Goal: Task Accomplishment & Management: Use online tool/utility

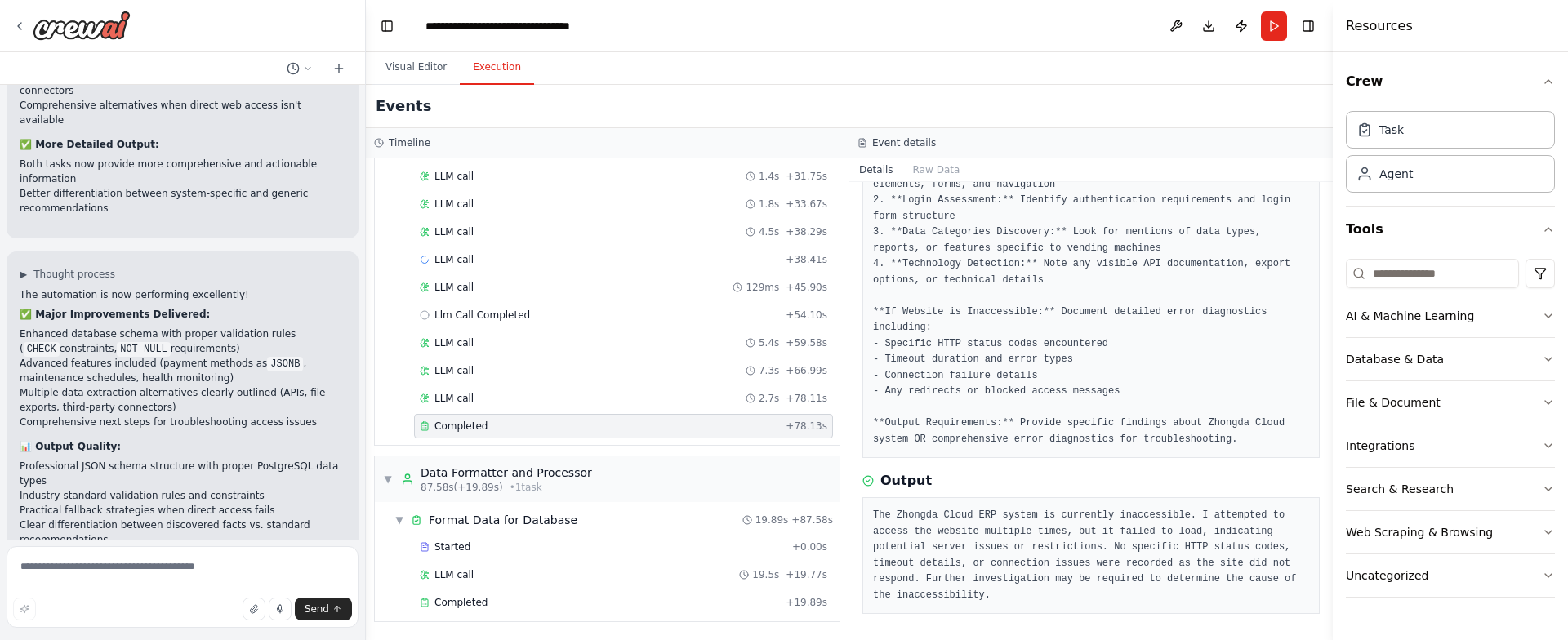
scroll to position [16551, 0]
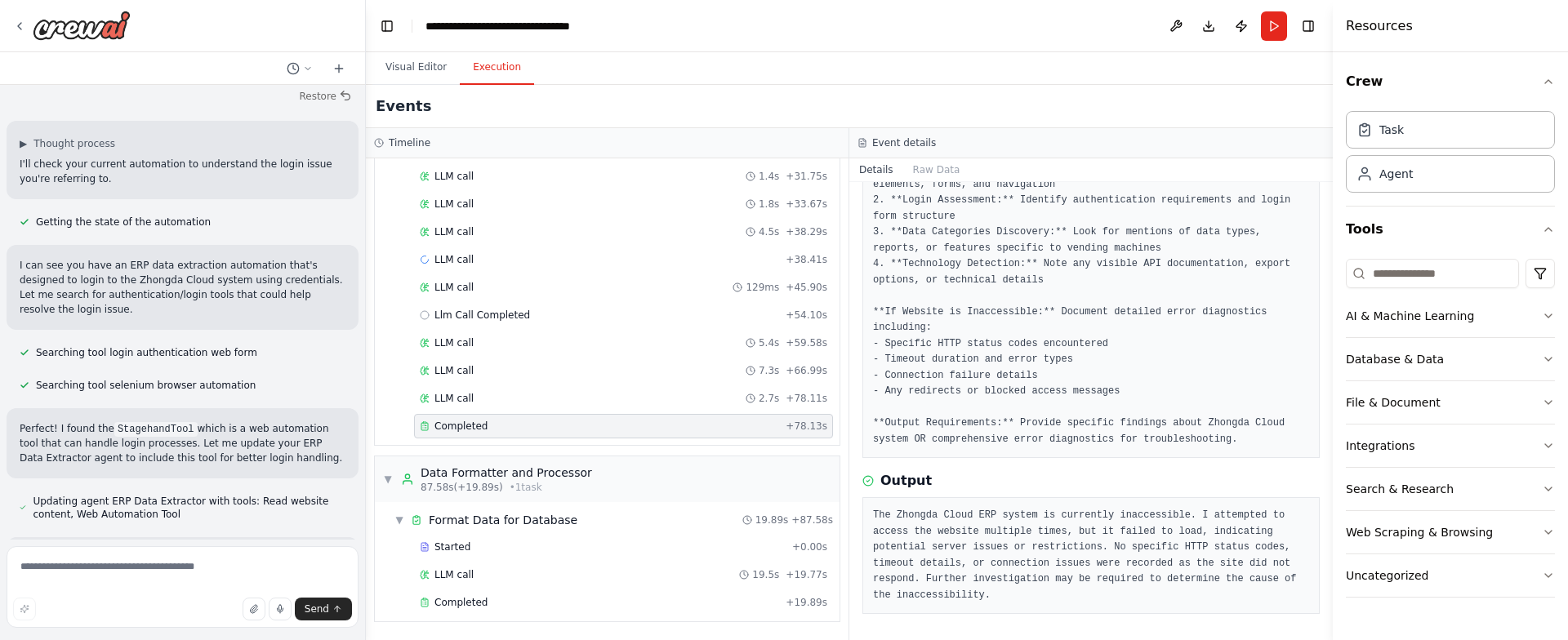
click at [190, 582] on textarea at bounding box center [183, 587] width 352 height 81
click at [932, 520] on pre "The Zhongda Cloud ERP system is currently inaccessible. I attempted to access t…" at bounding box center [1091, 556] width 436 height 95
click at [889, 518] on pre "The Zhongda Cloud ERP system is currently inaccessible. I attempted to access t…" at bounding box center [1091, 556] width 436 height 95
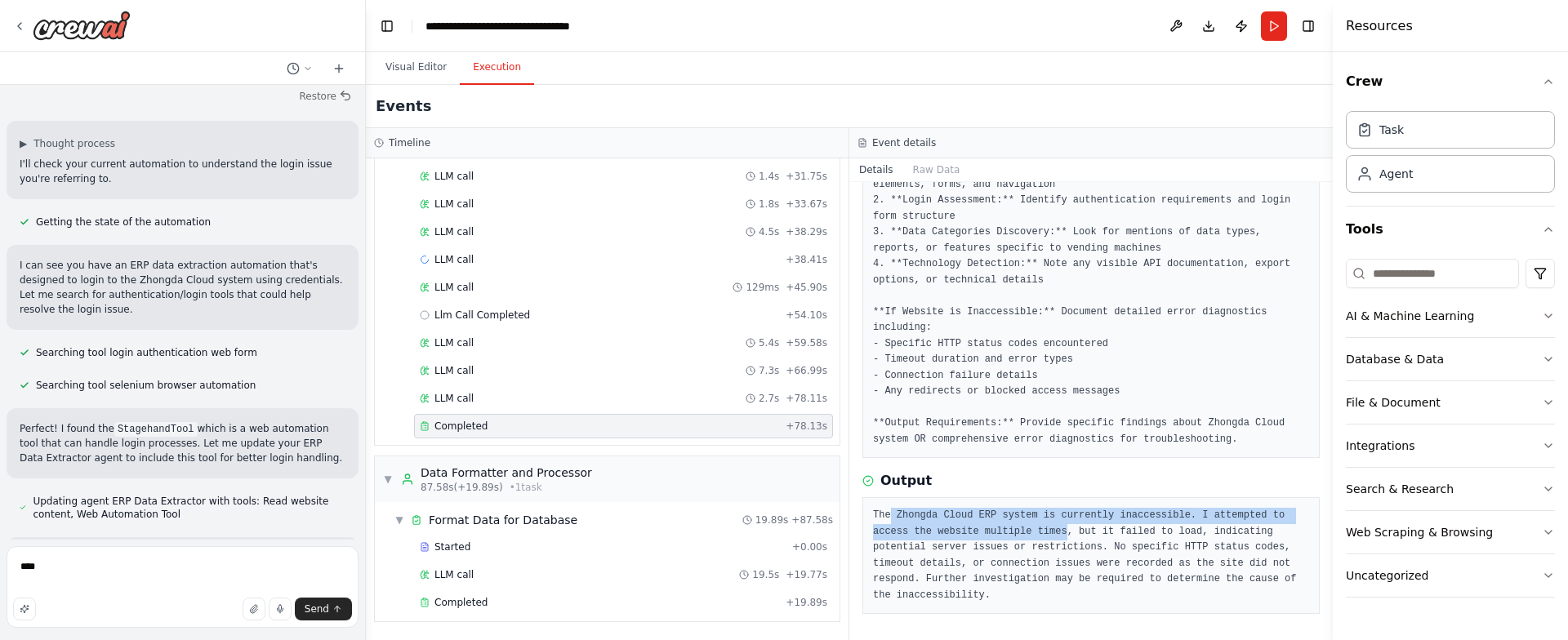
drag, startPoint x: 889, startPoint y: 518, endPoint x: 1038, endPoint y: 527, distance: 149.3
click at [1038, 527] on pre "The Zhongda Cloud ERP system is currently inaccessible. I attempted to access t…" at bounding box center [1091, 556] width 436 height 95
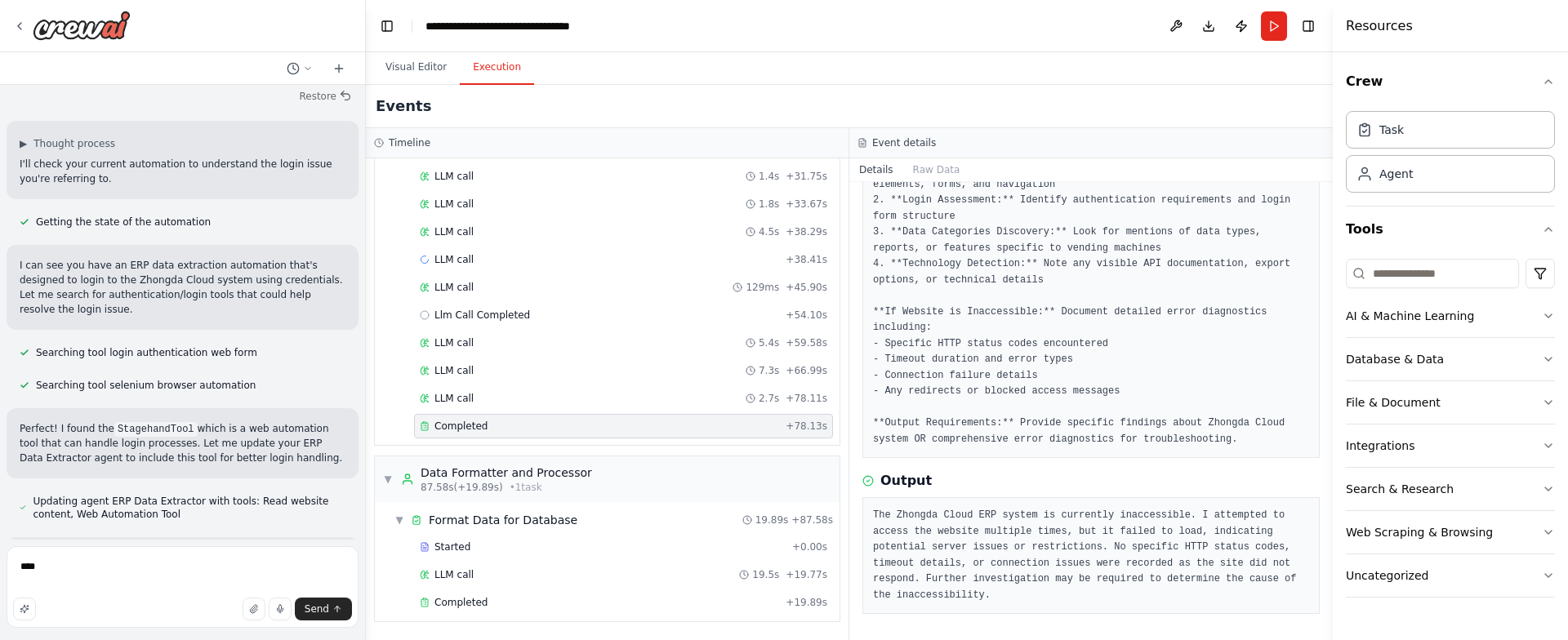
click at [877, 516] on pre "The Zhongda Cloud ERP system is currently inaccessible. I attempted to access t…" at bounding box center [1091, 556] width 436 height 95
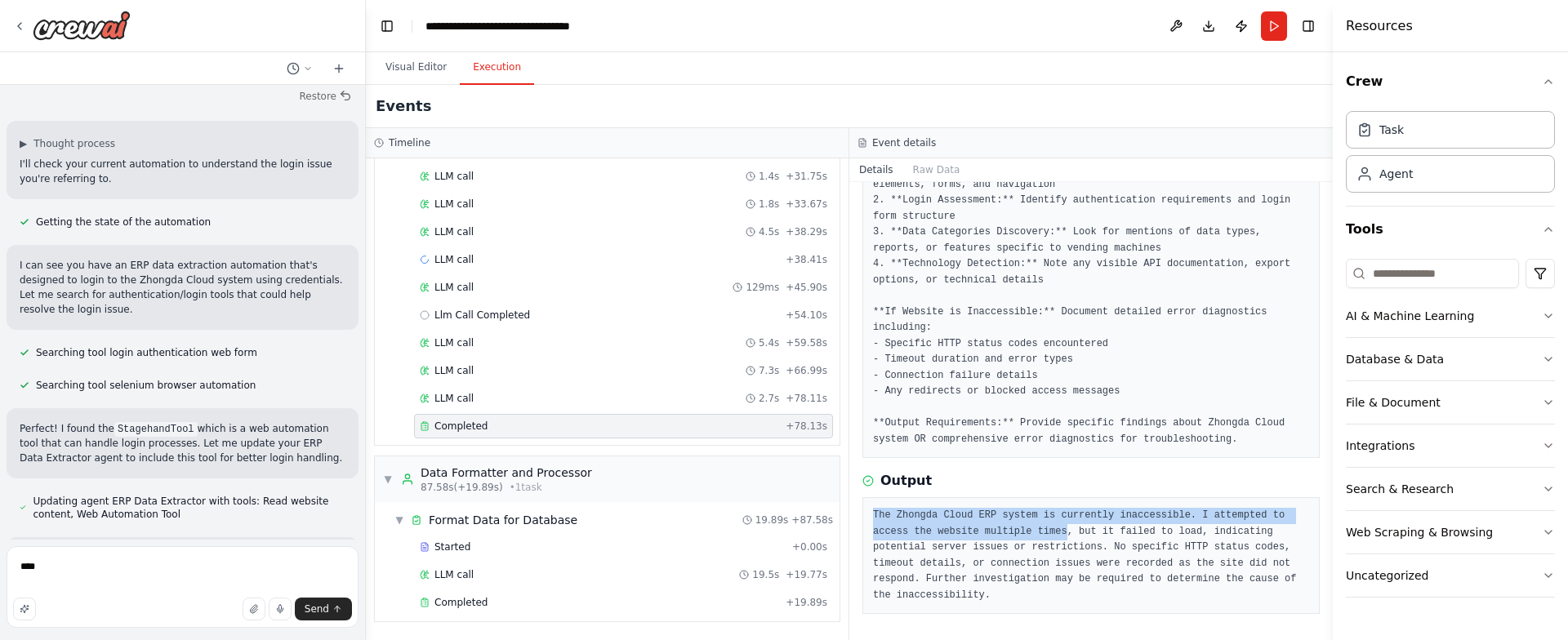
drag, startPoint x: 877, startPoint y: 516, endPoint x: 1042, endPoint y: 525, distance: 165.2
click at [1042, 525] on pre "The Zhongda Cloud ERP system is currently inaccessible. I attempted to access t…" at bounding box center [1091, 556] width 436 height 95
copy pre "The Zhongda Cloud ERP system is currently inaccessible. I attempted to access t…"
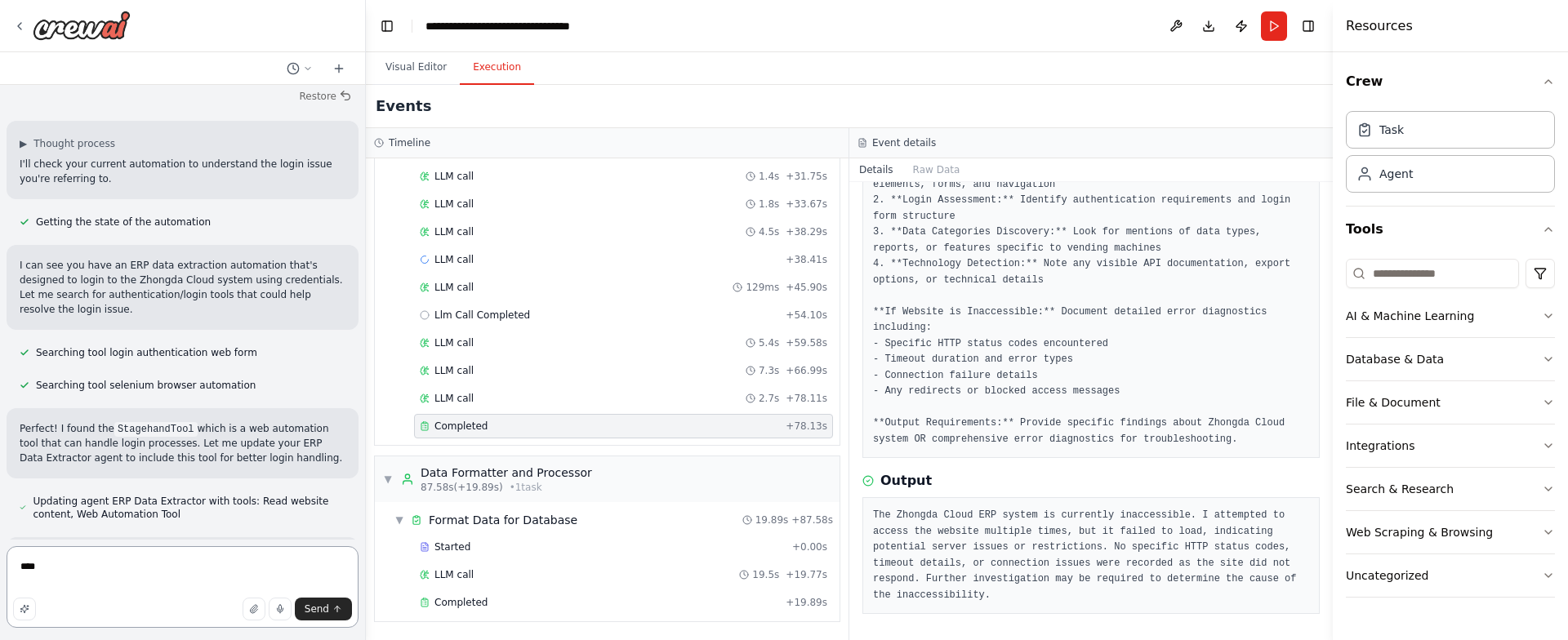
click at [116, 563] on textarea "***" at bounding box center [183, 587] width 352 height 81
paste textarea "**********"
type textarea "**********"
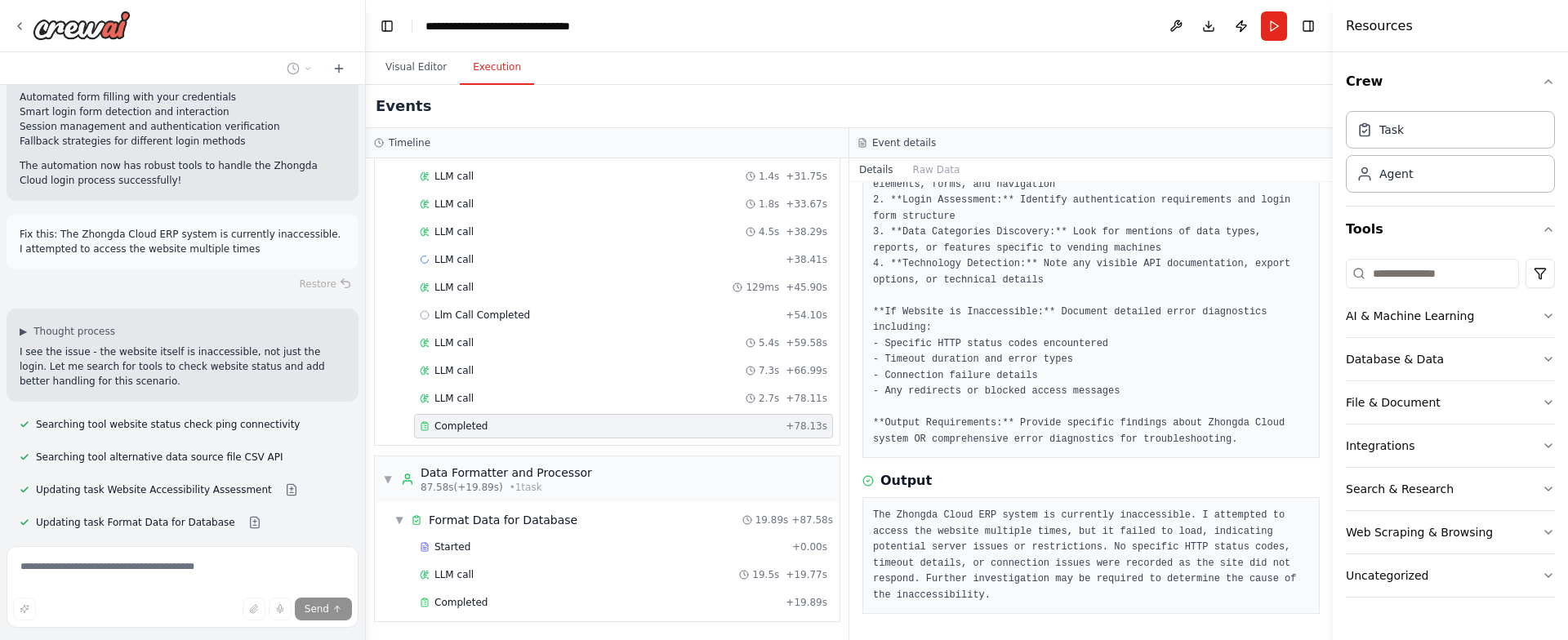
scroll to position [17317, 0]
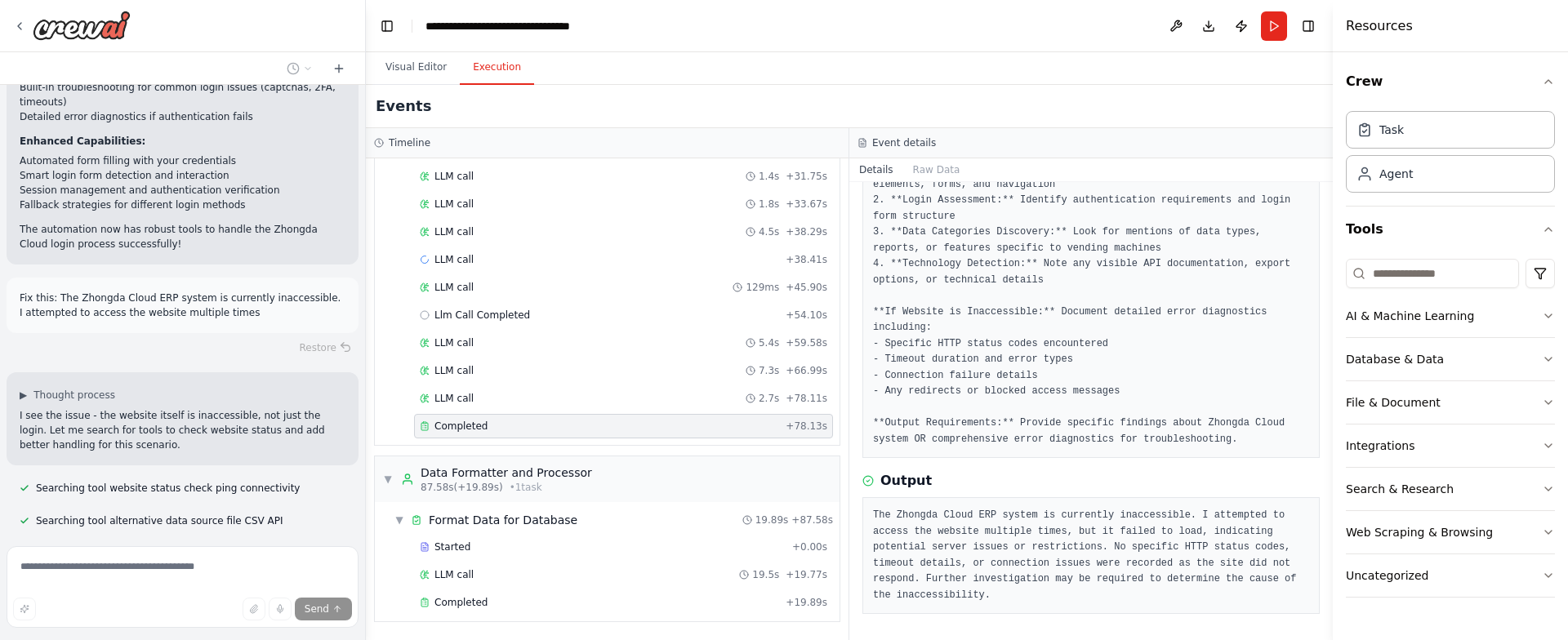
scroll to position [17310, 0]
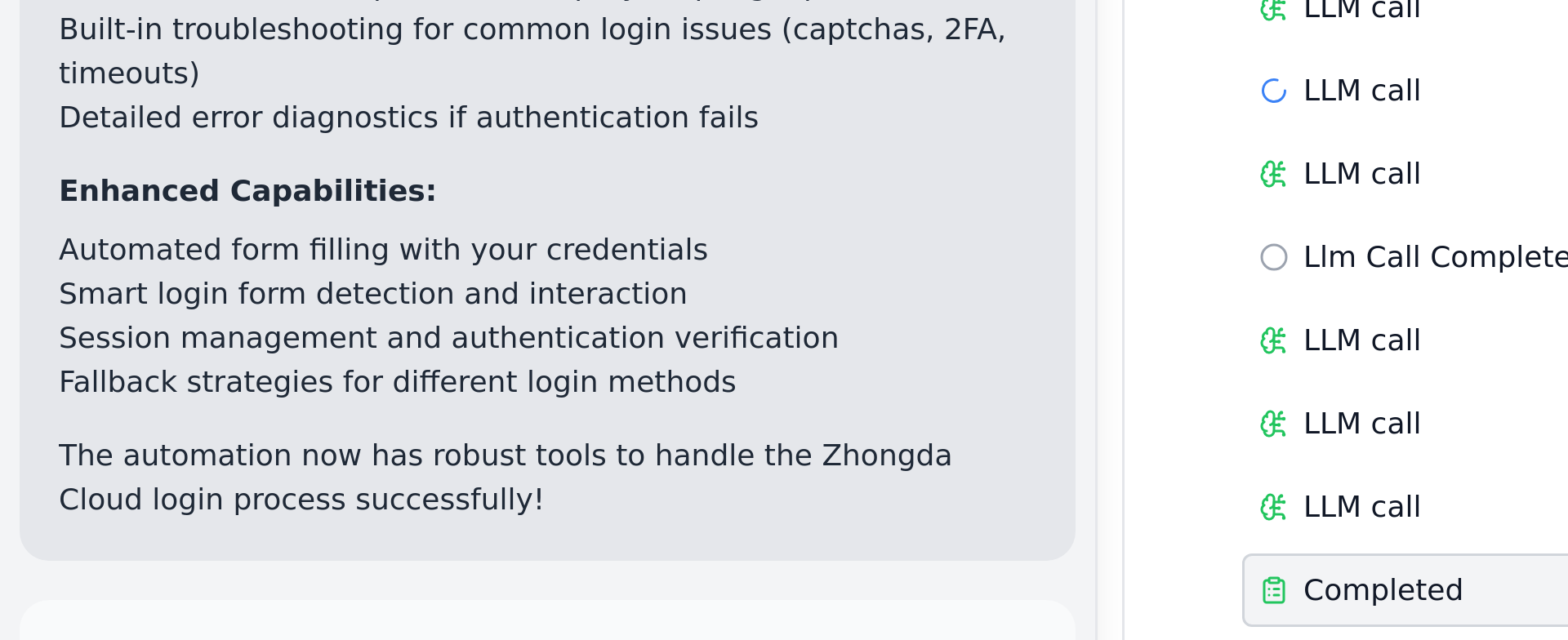
scroll to position [17091, 0]
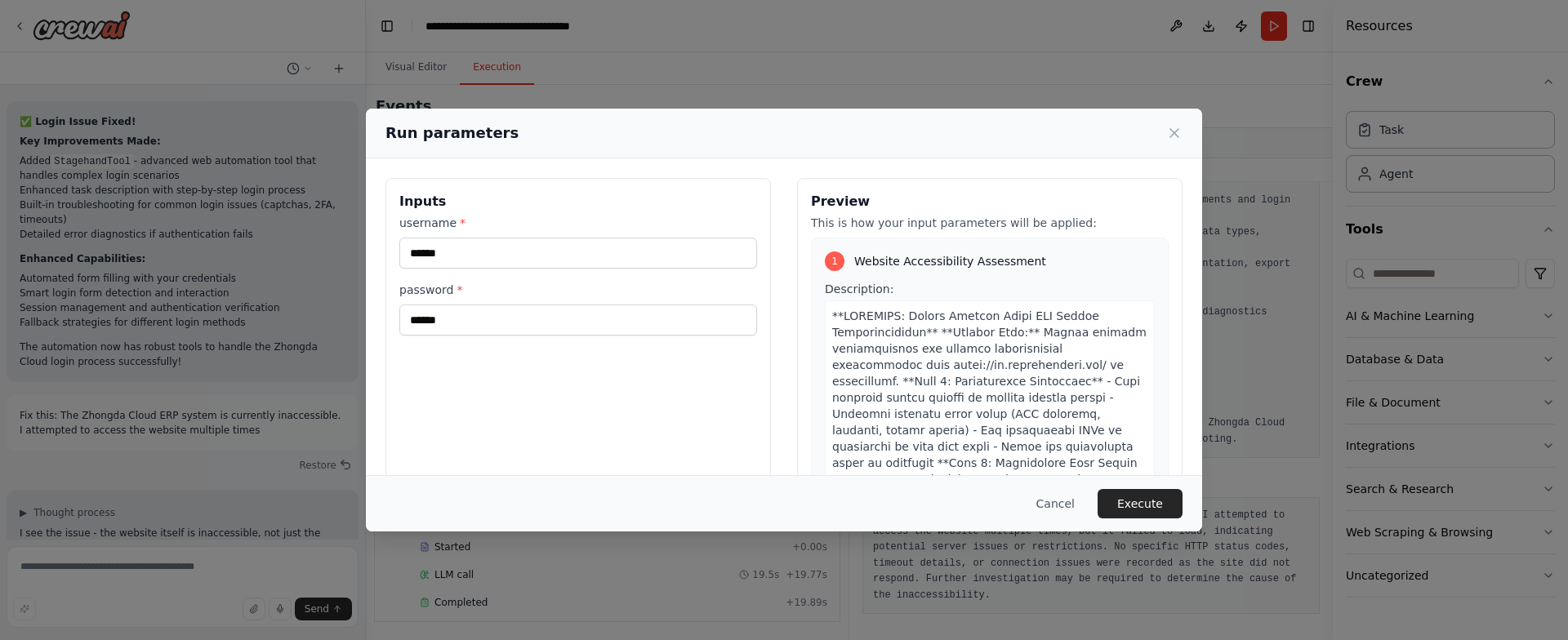
click at [1145, 495] on button "Execute" at bounding box center [1139, 504] width 85 height 29
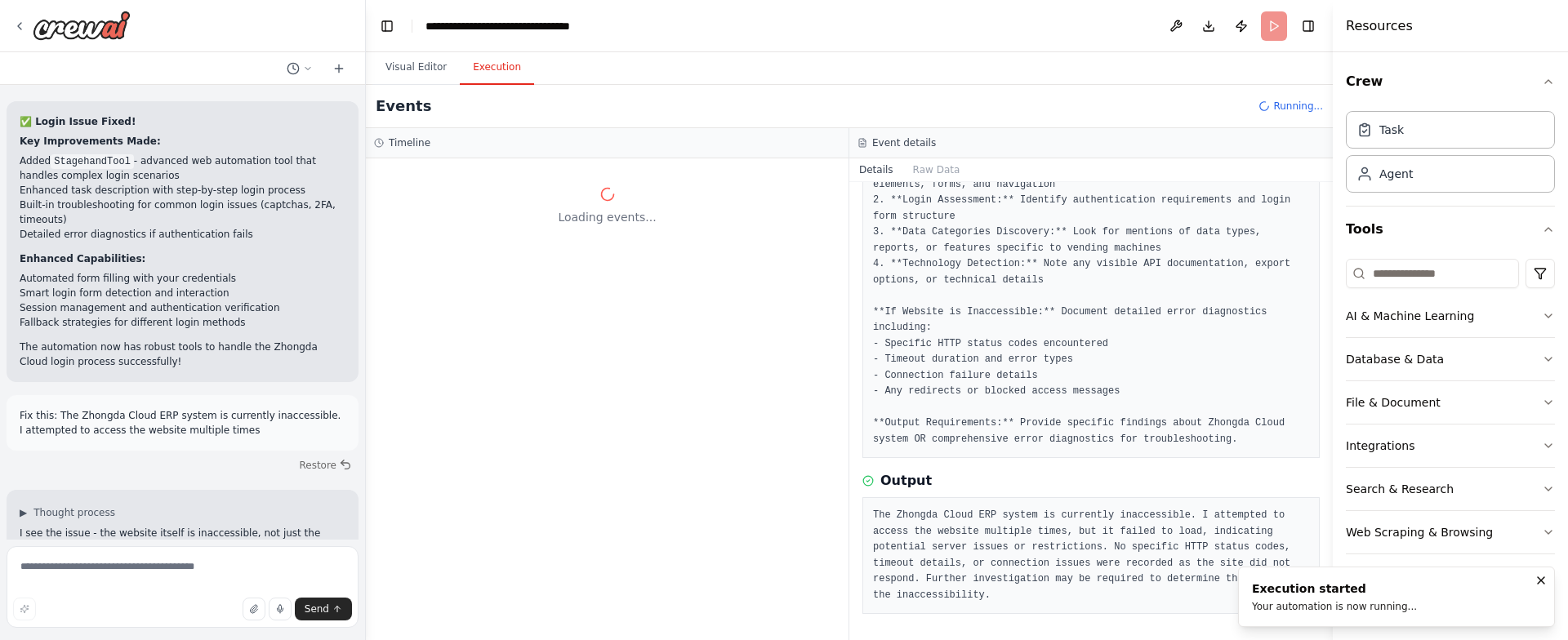
scroll to position [0, 0]
